Goal: Browse casually

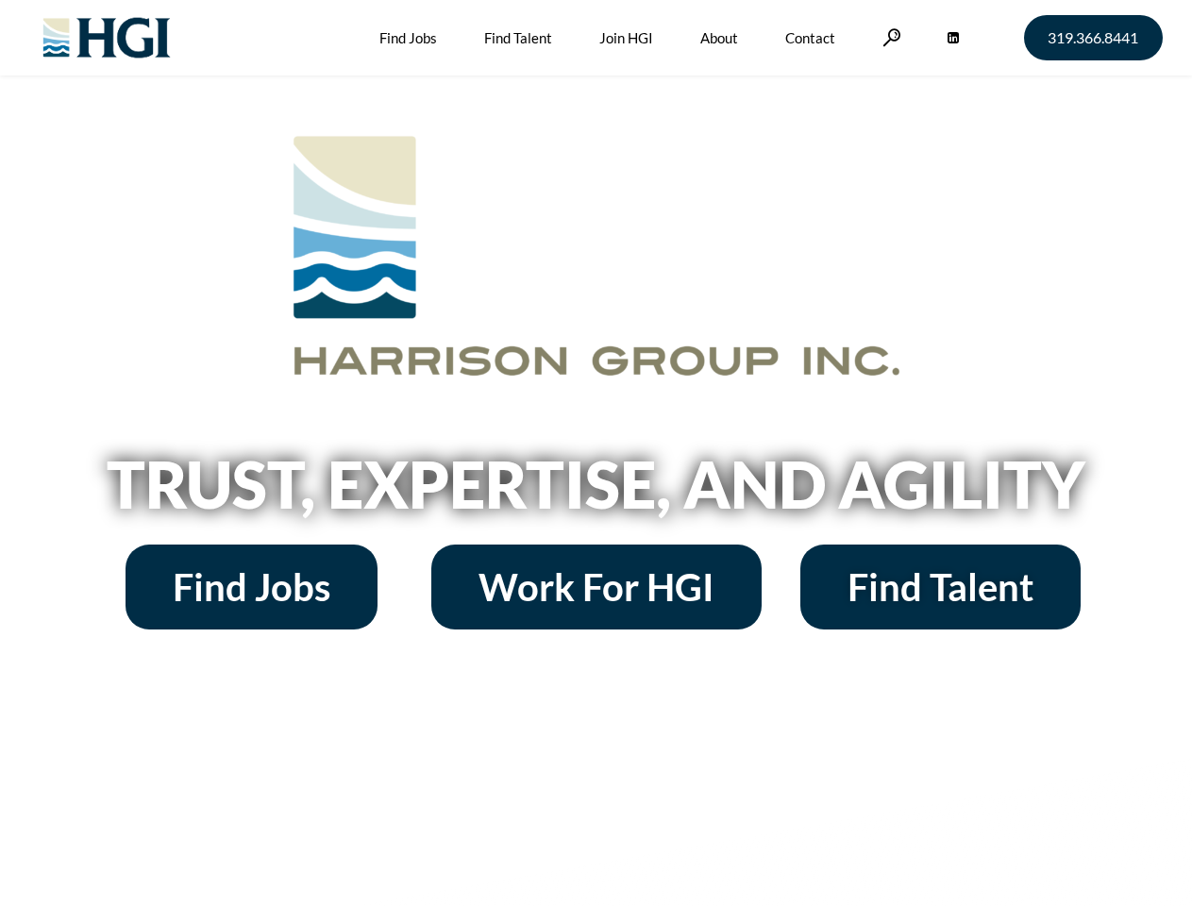
click at [596, 453] on h2 "Trust, Expertise, and Agility" at bounding box center [597, 484] width 1076 height 64
click at [889, 37] on link at bounding box center [892, 37] width 19 height 18
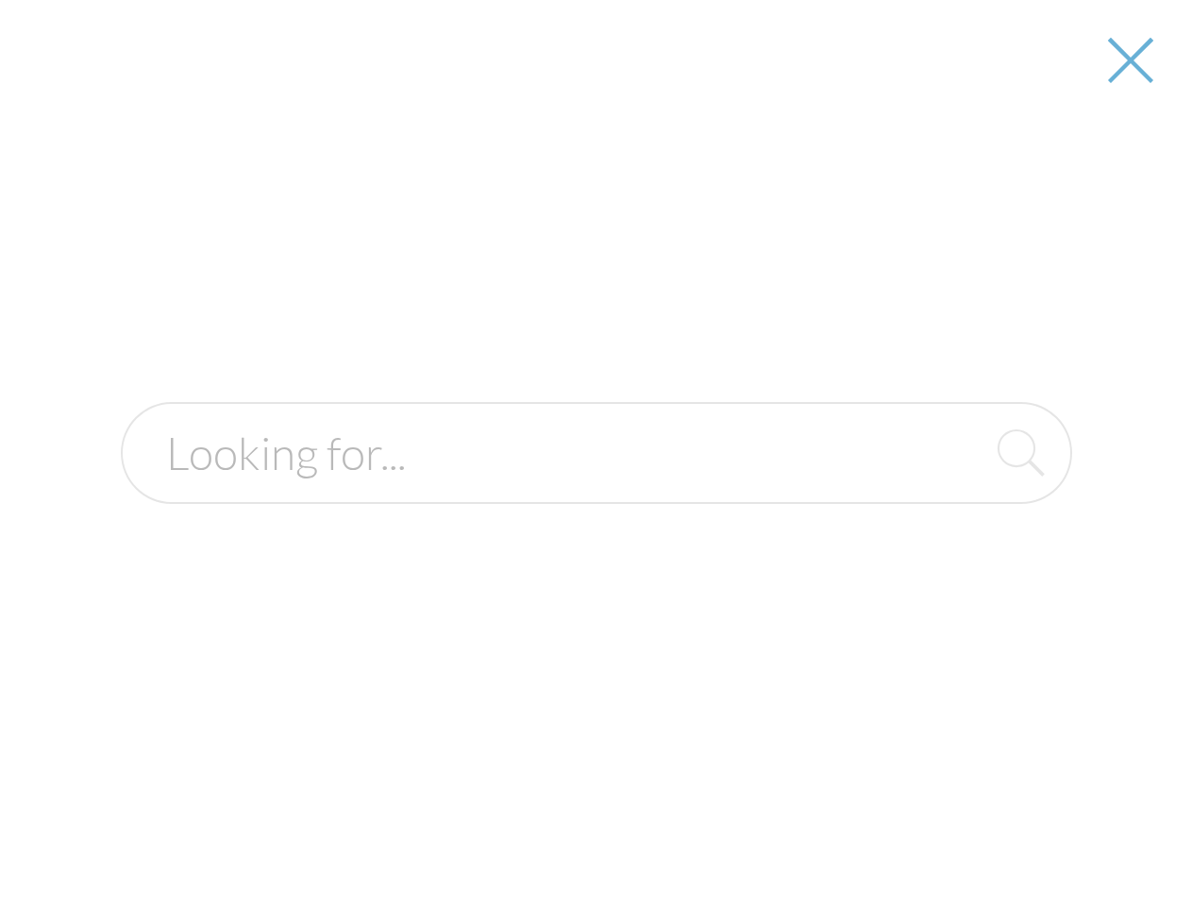
click at [596, 491] on h2 "Trust, Expertise, and Agility" at bounding box center [597, 484] width 1076 height 64
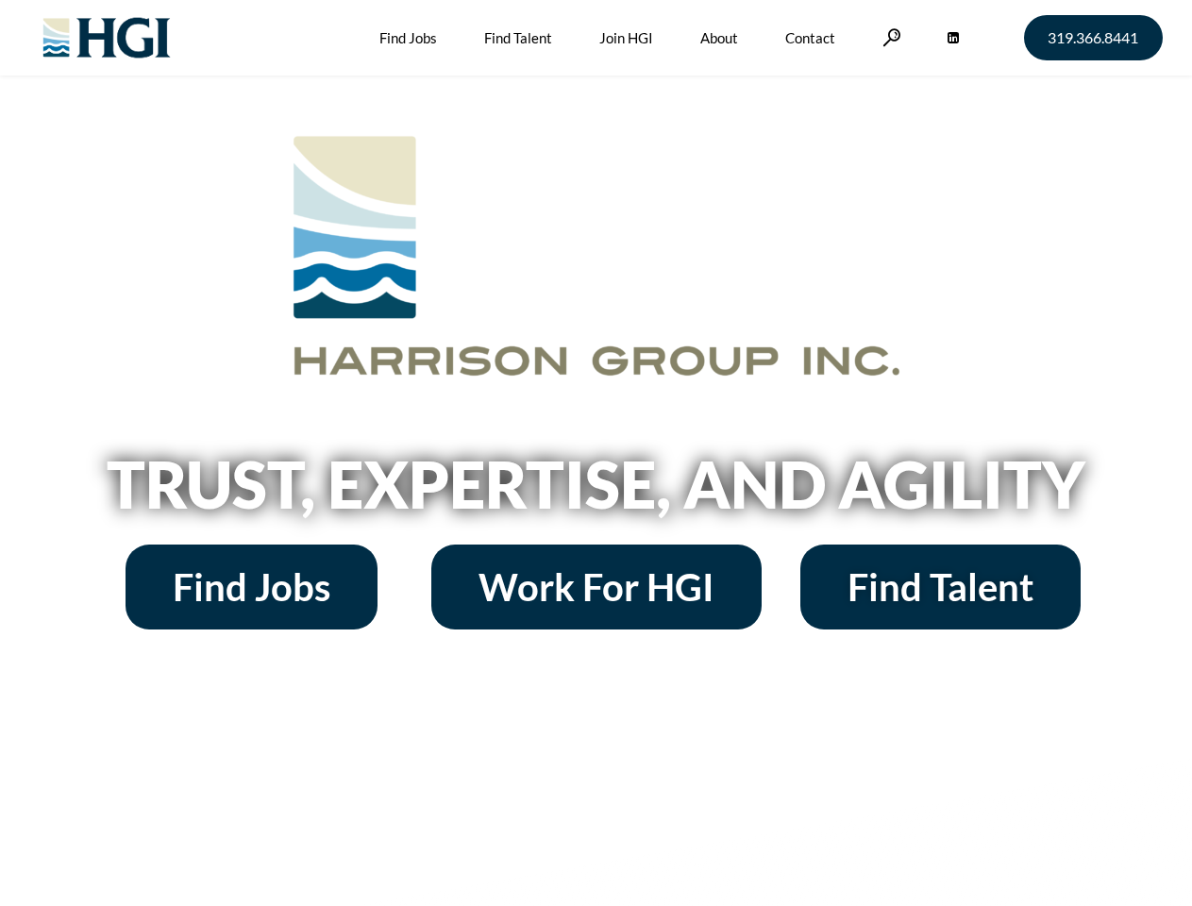
click at [596, 453] on h2 "Trust, Expertise, and Agility" at bounding box center [597, 484] width 1076 height 64
click at [889, 37] on link at bounding box center [892, 37] width 19 height 18
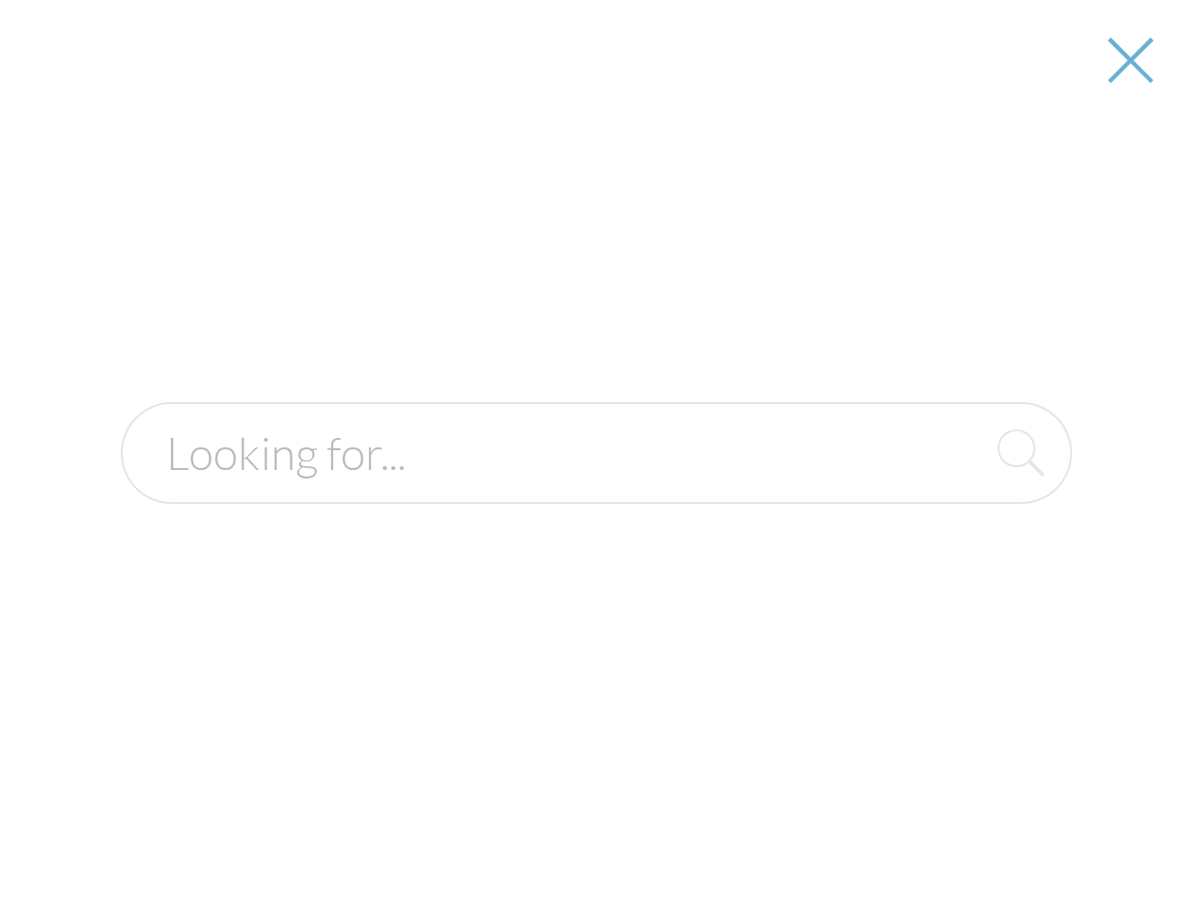
click at [596, 491] on h2 "Trust, Expertise, and Agility" at bounding box center [597, 484] width 1076 height 64
